Goal: Information Seeking & Learning: Learn about a topic

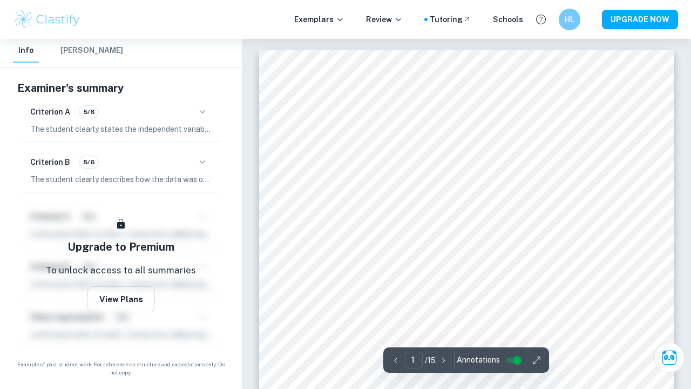
click at [577, 3] on div "Exemplars Review Tutoring Schools HL UPGRADE NOW" at bounding box center [345, 19] width 691 height 39
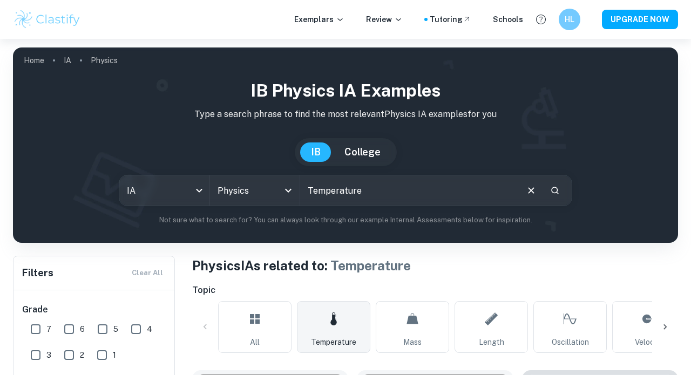
scroll to position [387, 0]
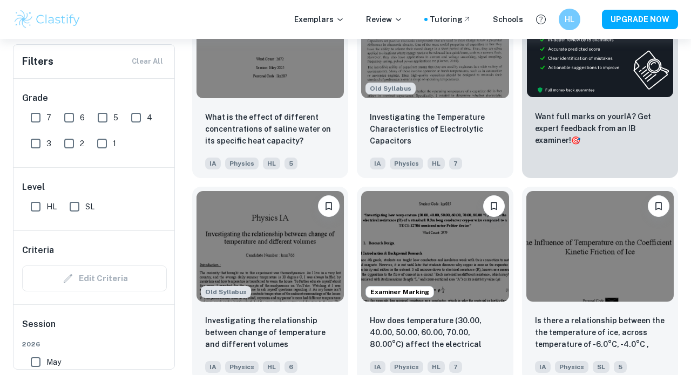
drag, startPoint x: 34, startPoint y: 120, endPoint x: 105, endPoint y: 154, distance: 79.2
click at [34, 120] on input "7" at bounding box center [36, 118] width 22 height 22
checkbox input "true"
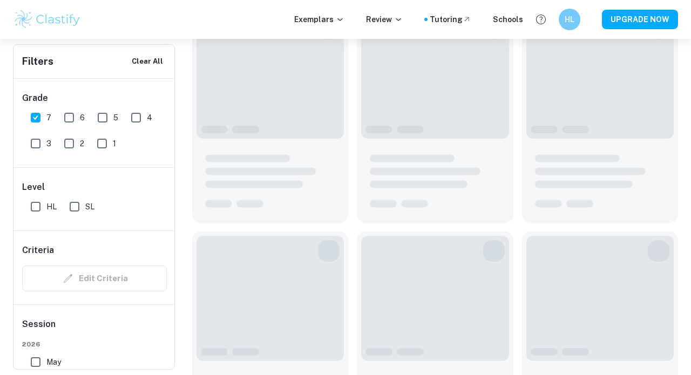
click at [41, 205] on input "HL" at bounding box center [36, 207] width 22 height 22
checkbox input "true"
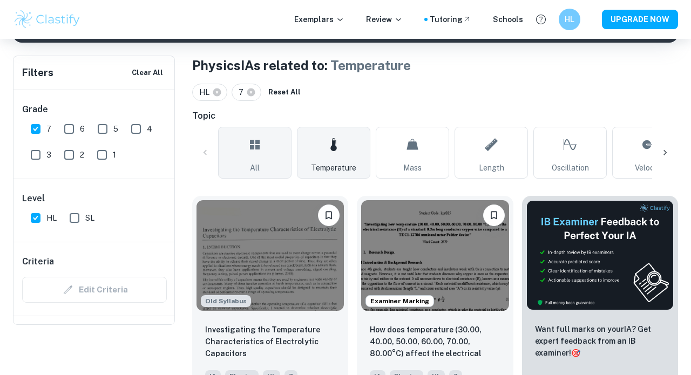
scroll to position [137, 0]
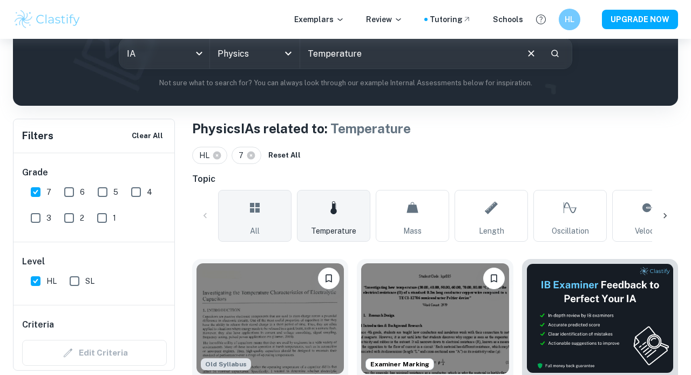
click at [258, 208] on icon at bounding box center [255, 208] width 10 height 10
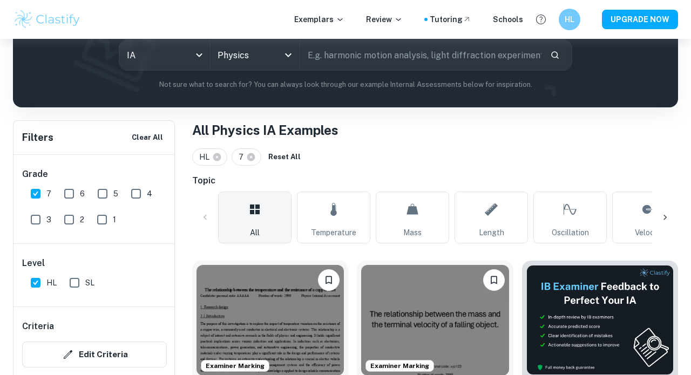
scroll to position [227, 0]
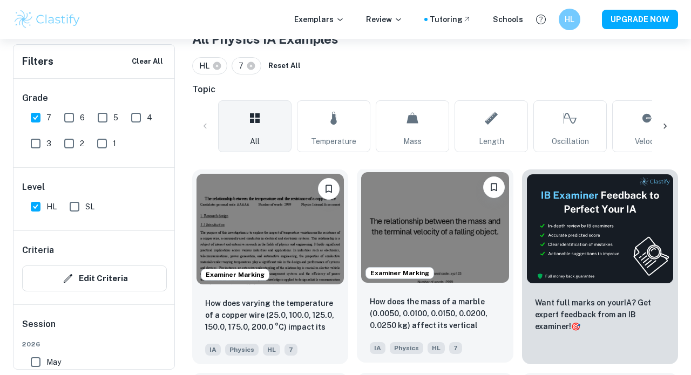
click at [392, 246] on img at bounding box center [434, 227] width 147 height 111
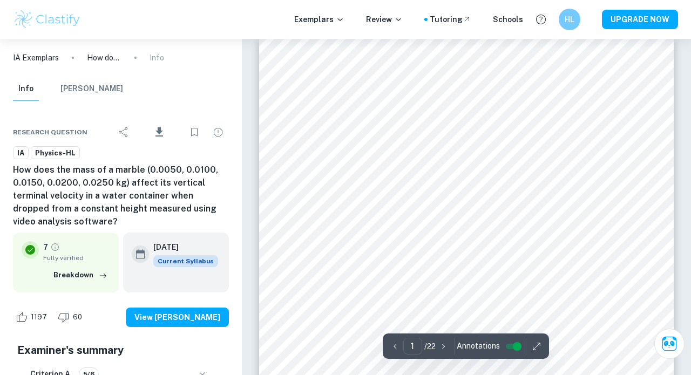
scroll to position [28, 0]
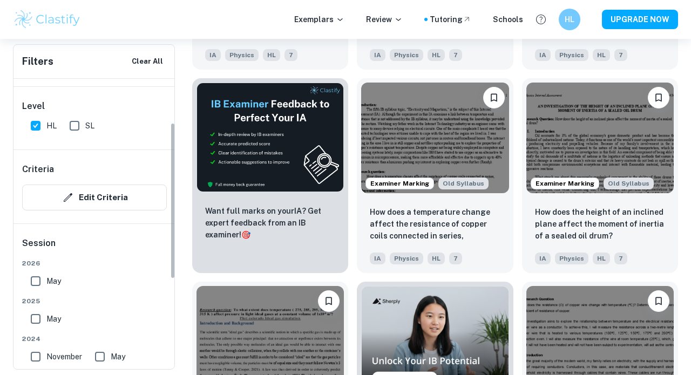
scroll to position [82, 0]
click at [35, 282] on input "May" at bounding box center [36, 281] width 22 height 22
checkbox input "true"
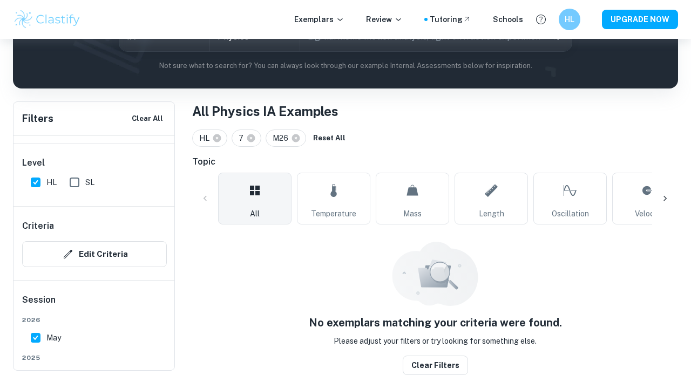
scroll to position [158, 0]
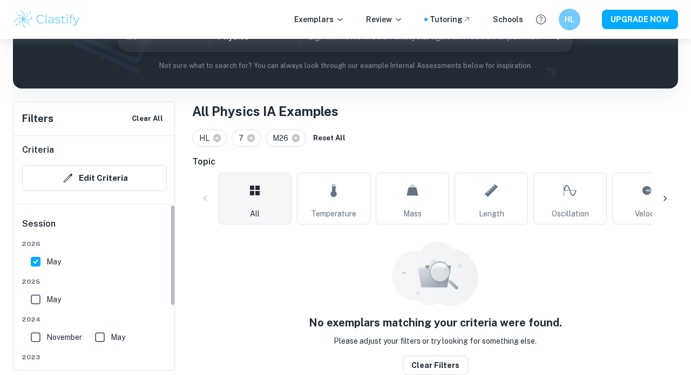
click at [35, 297] on input "May" at bounding box center [36, 300] width 22 height 22
checkbox input "true"
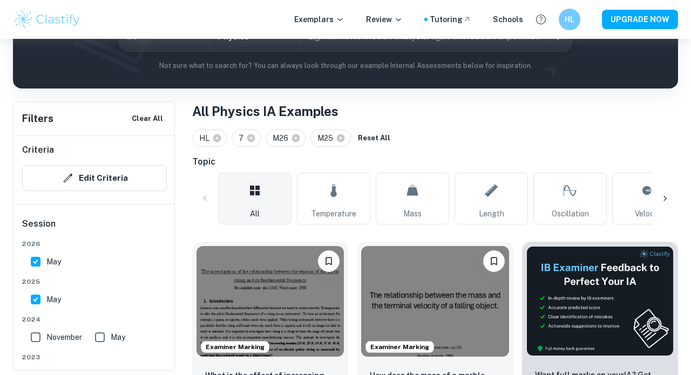
drag, startPoint x: 36, startPoint y: 266, endPoint x: 113, endPoint y: 266, distance: 77.7
click at [36, 266] on input "May" at bounding box center [36, 262] width 22 height 22
checkbox input "false"
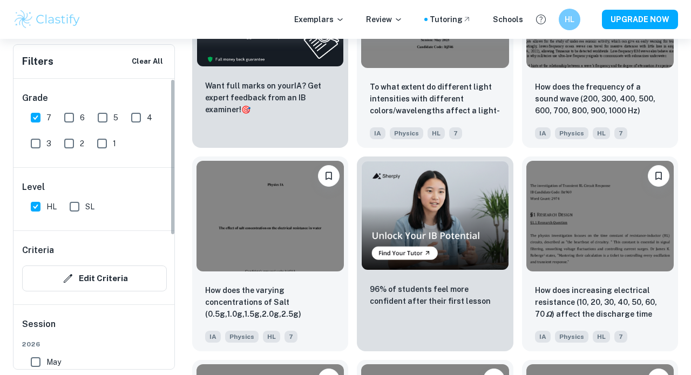
scroll to position [0, 0]
click at [69, 121] on input "6" at bounding box center [69, 118] width 22 height 22
checkbox input "true"
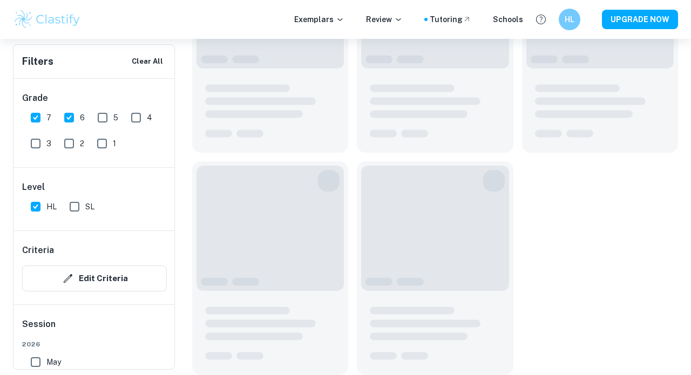
click at [40, 119] on input "7" at bounding box center [36, 118] width 22 height 22
checkbox input "false"
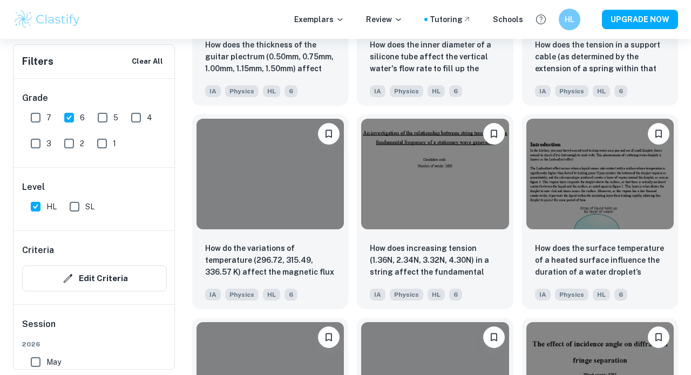
scroll to position [1973, 0]
